Goal: Transaction & Acquisition: Subscribe to service/newsletter

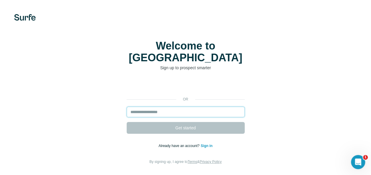
drag, startPoint x: 0, startPoint y: 0, endPoint x: 194, endPoint y: 103, distance: 219.3
click at [194, 107] on input "email" at bounding box center [186, 112] width 118 height 11
type input "**********"
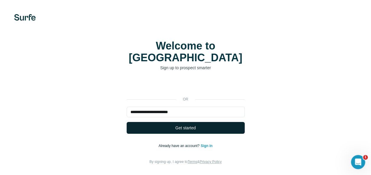
click at [167, 122] on button "Get started" at bounding box center [186, 128] width 118 height 12
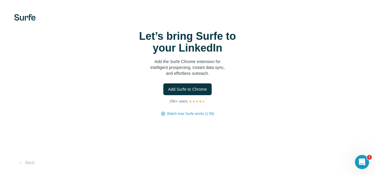
click at [167, 115] on span "Watch how Surfe works (1:58)" at bounding box center [190, 113] width 47 height 5
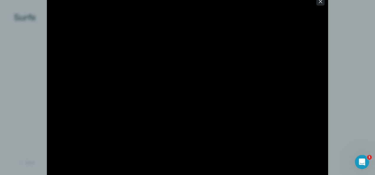
click at [318, 2] on icon "button" at bounding box center [321, 2] width 6 height 6
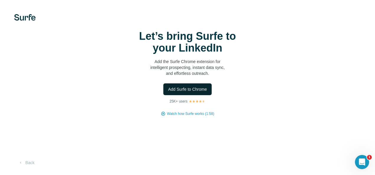
click at [197, 91] on span "Add Surfe to Chrome" at bounding box center [187, 89] width 39 height 6
